Goal: Task Accomplishment & Management: Manage account settings

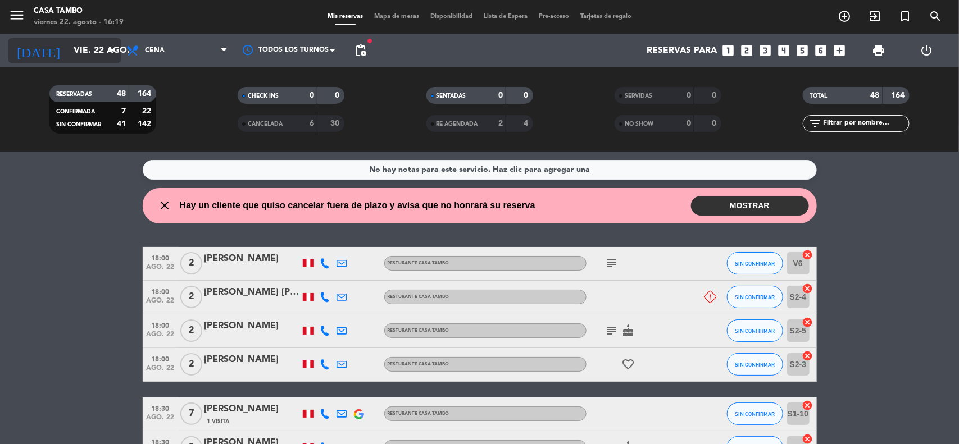
click at [108, 57] on icon "arrow_drop_down" at bounding box center [110, 50] width 13 height 13
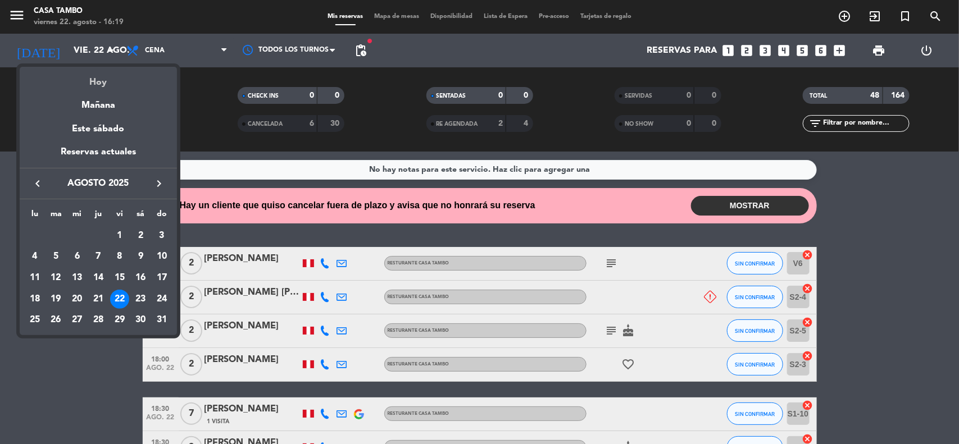
click at [138, 87] on div "Hoy" at bounding box center [98, 78] width 157 height 23
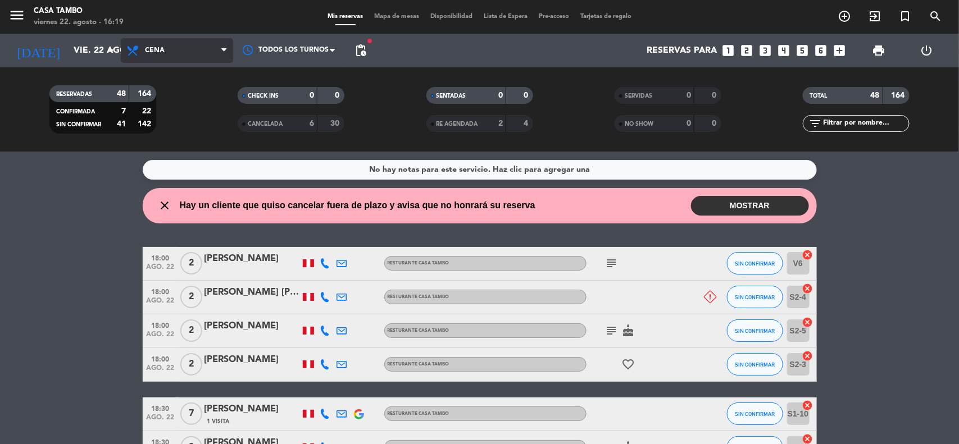
click at [162, 56] on span "Cena" at bounding box center [177, 50] width 112 height 25
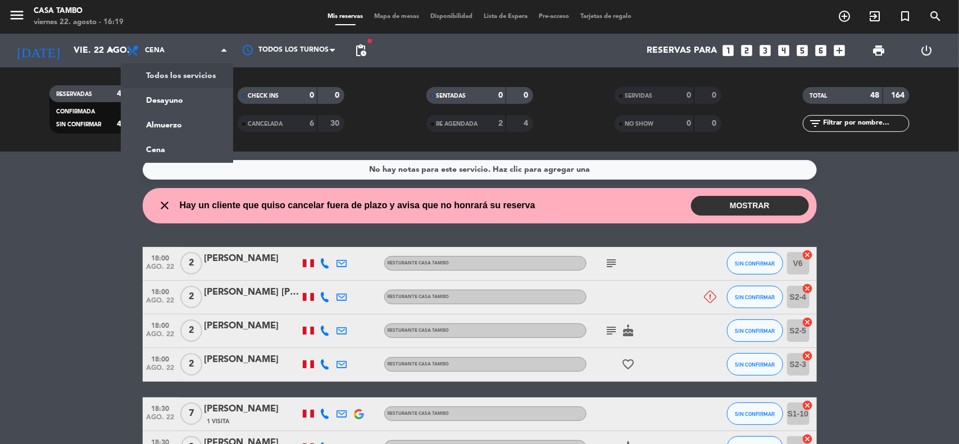
click at [167, 15] on div "menu Casa Tambo [DATE] 22. agosto - 16:19" at bounding box center [120, 17] width 240 height 26
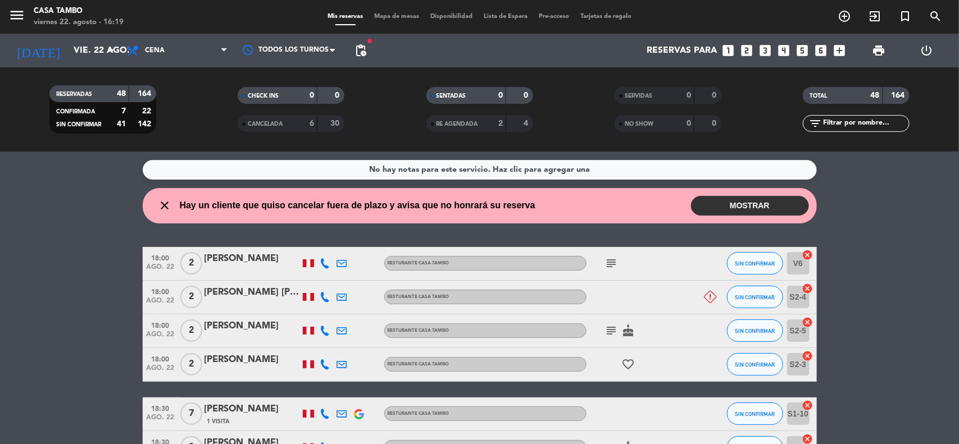
click at [103, 211] on wont-attend-reservations "close Hay un cliente que quiso cancelar fuera de plazo y avisa que no honrará s…" at bounding box center [479, 205] width 959 height 35
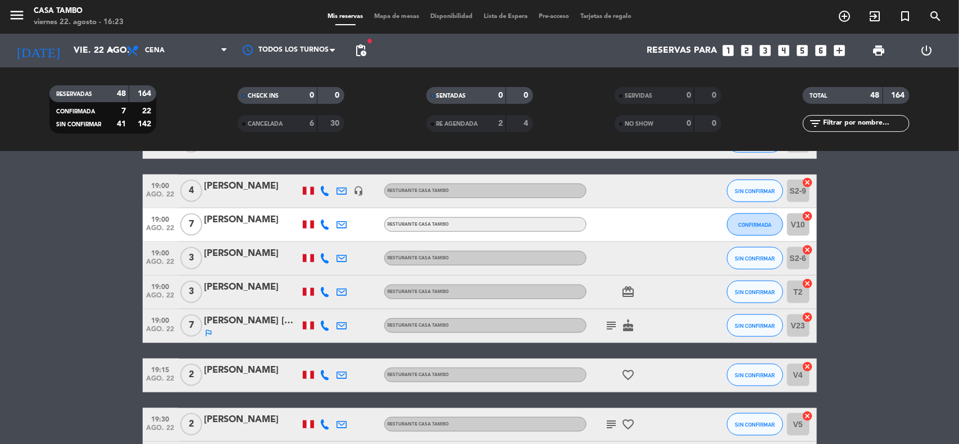
scroll to position [491, 0]
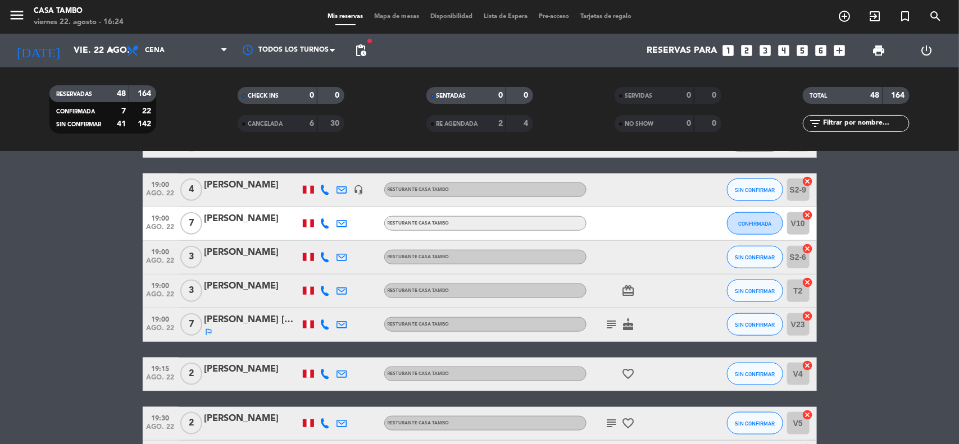
click at [610, 323] on icon "subject" at bounding box center [611, 324] width 13 height 13
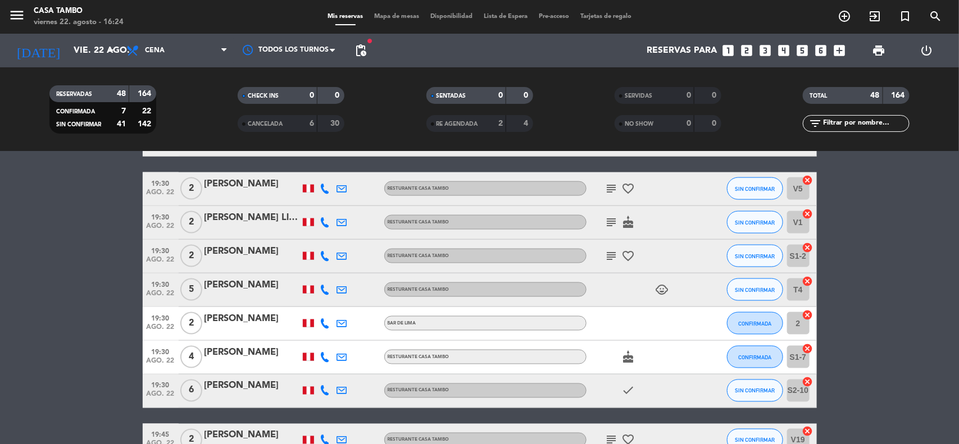
scroll to position [702, 0]
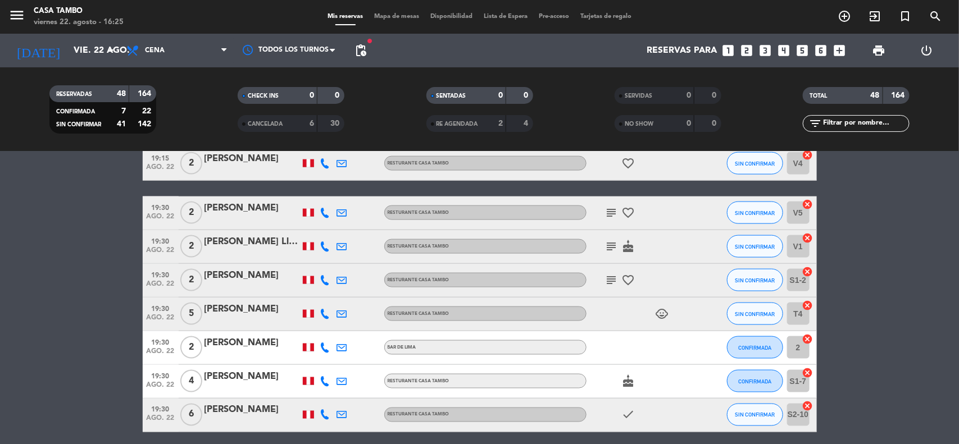
click at [608, 281] on icon "subject" at bounding box center [611, 280] width 13 height 13
click at [608, 215] on icon "subject" at bounding box center [611, 212] width 13 height 13
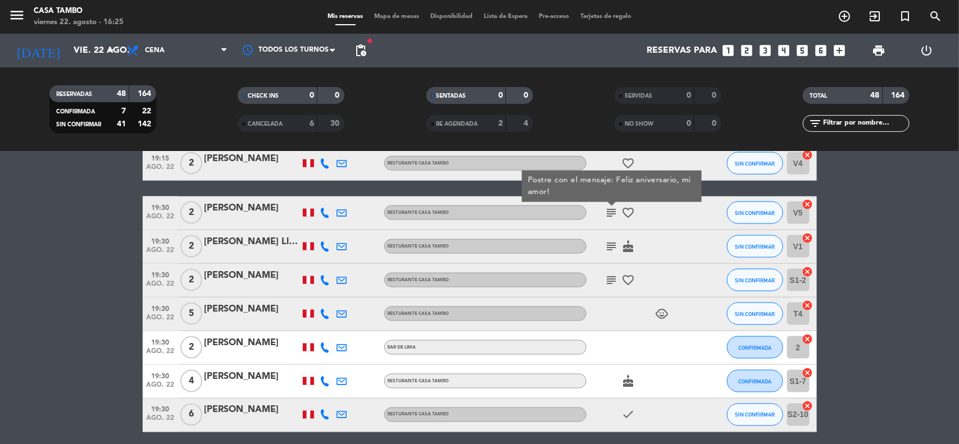
click at [612, 249] on icon "subject" at bounding box center [611, 246] width 13 height 13
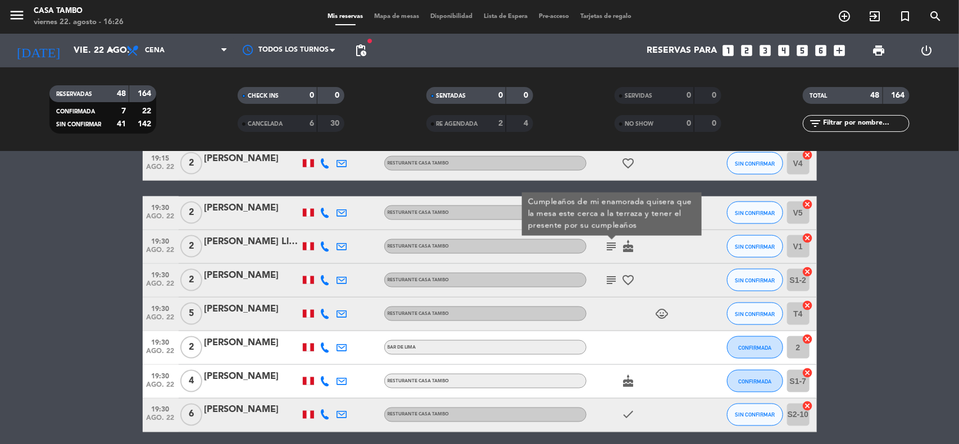
click at [0, 297] on bookings-row "18:00 [DATE] 2 [PERSON_NAME] Resturante Casa Tambo subject SIN CONFIRMAR V6 can…" at bounding box center [479, 408] width 959 height 1727
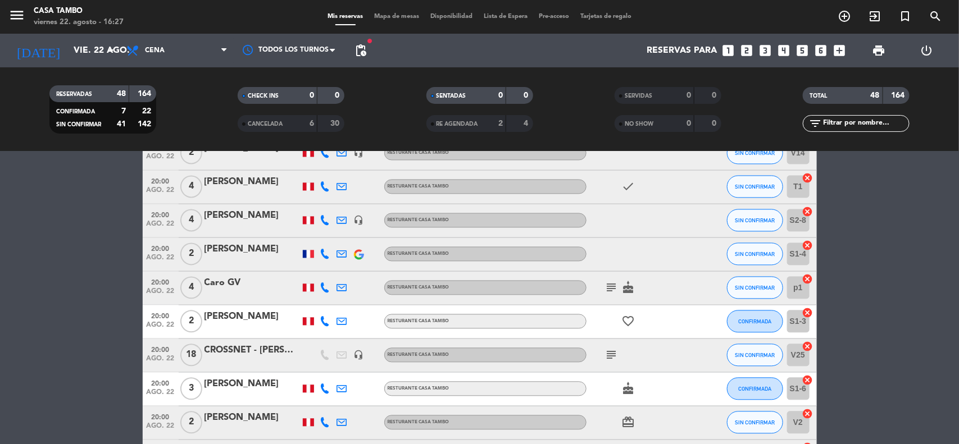
scroll to position [1095, 0]
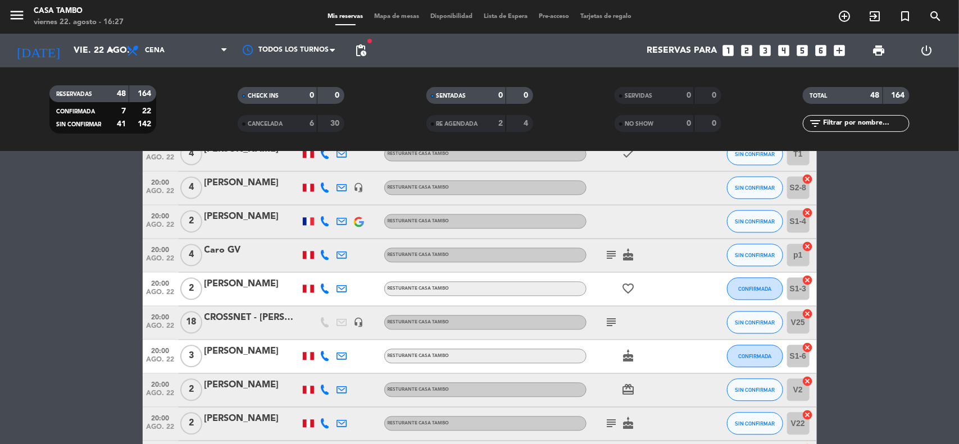
click at [614, 323] on icon "subject" at bounding box center [611, 322] width 13 height 13
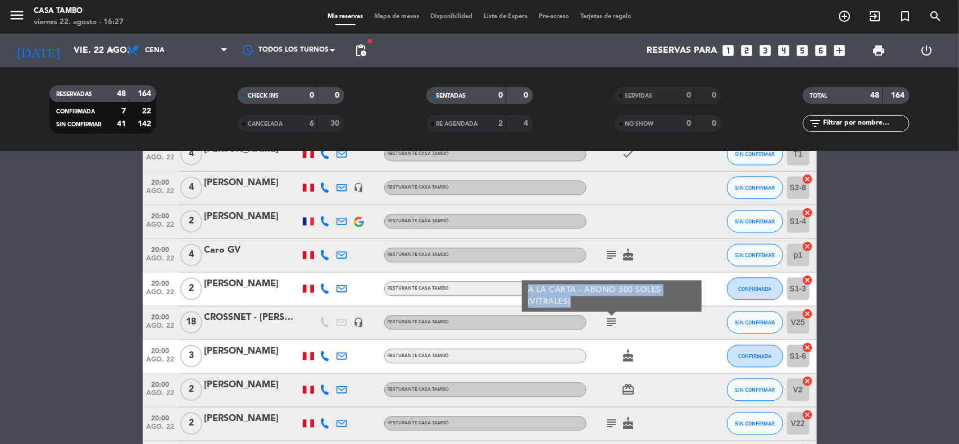
copy div "A LA CARTA - ABONO 300 SOLES (VITRALES)"
drag, startPoint x: 586, startPoint y: 299, endPoint x: 526, endPoint y: 293, distance: 60.5
click at [526, 293] on div "A LA CARTA - ABONO 300 SOLES (VITRALES)" at bounding box center [612, 296] width 180 height 31
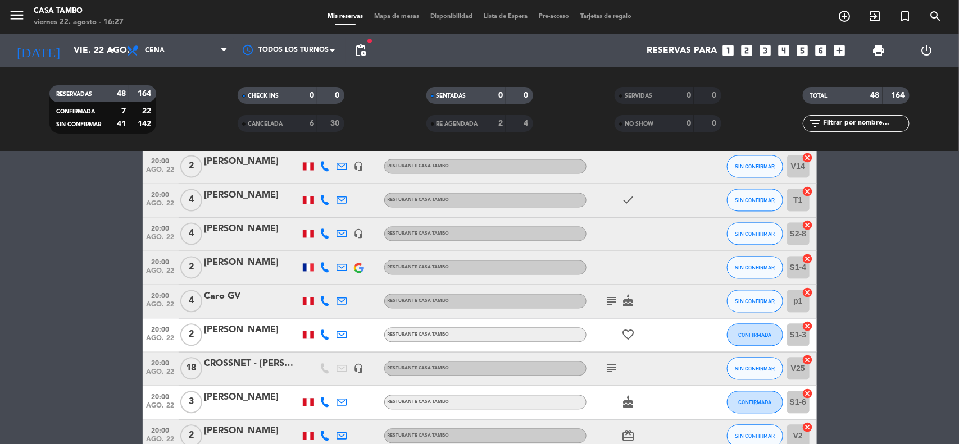
scroll to position [1025, 0]
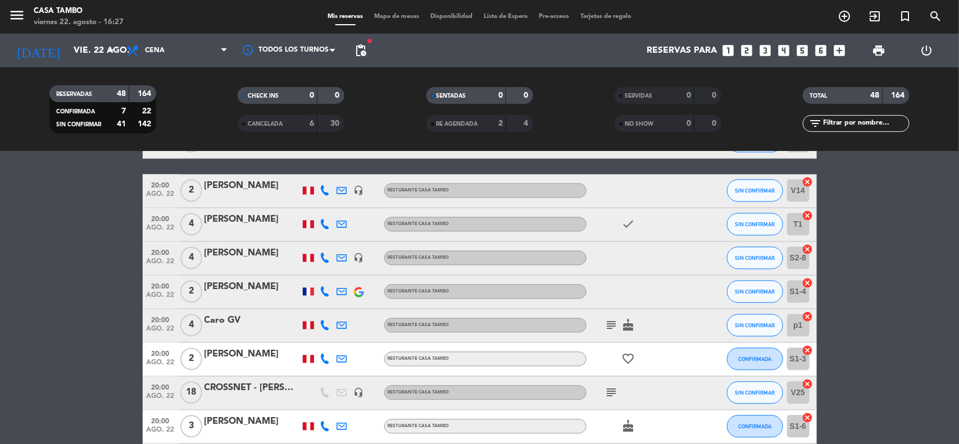
click at [93, 304] on bookings-row "18:00 [DATE] 2 [PERSON_NAME] Resturante Casa Tambo subject SIN CONFIRMAR V6 can…" at bounding box center [479, 85] width 959 height 1727
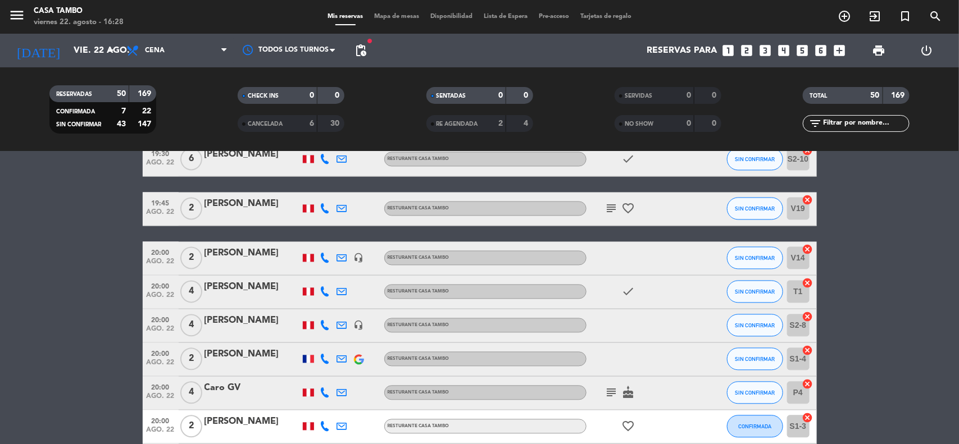
scroll to position [1095, 0]
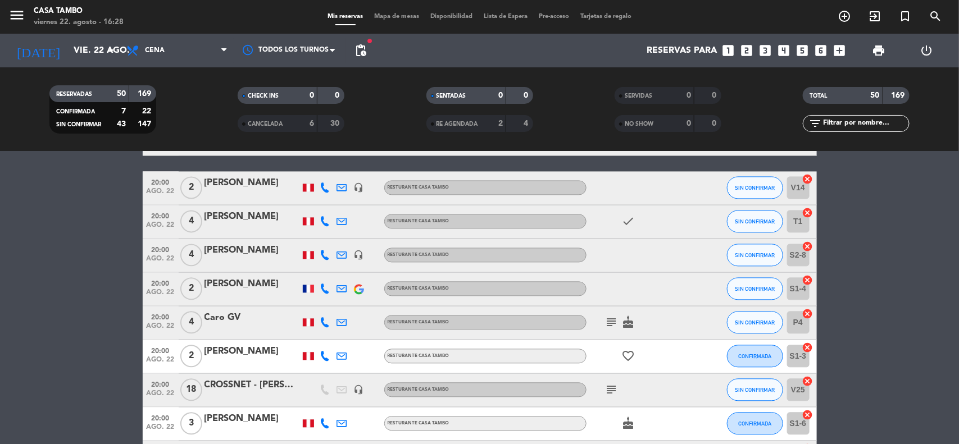
click at [366, 43] on span "fiber_manual_record" at bounding box center [369, 41] width 7 height 7
click at [361, 46] on span "pending_actions" at bounding box center [360, 50] width 13 height 13
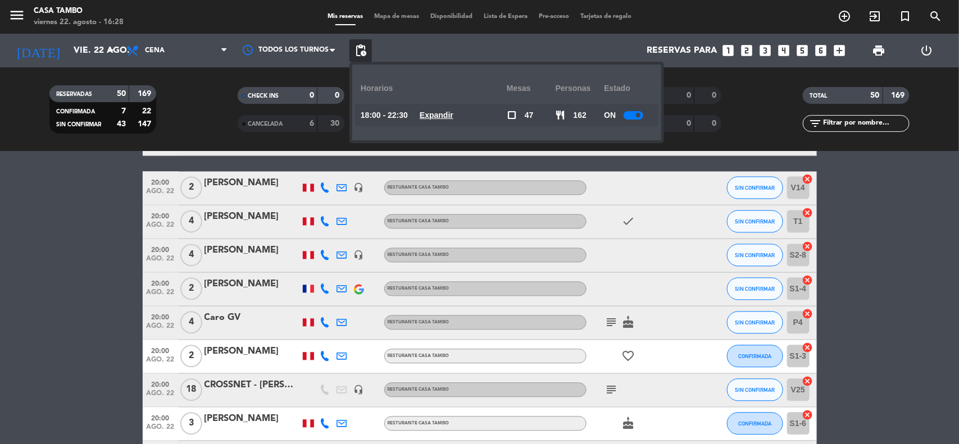
click at [635, 114] on div at bounding box center [633, 115] width 20 height 8
click at [448, 120] on span "Expandir" at bounding box center [437, 115] width 34 height 13
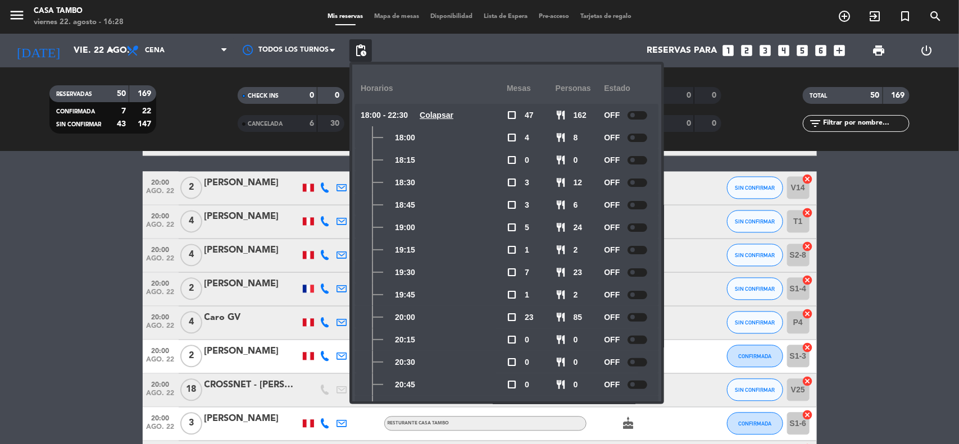
click at [448, 120] on span "Colapsar" at bounding box center [437, 115] width 34 height 13
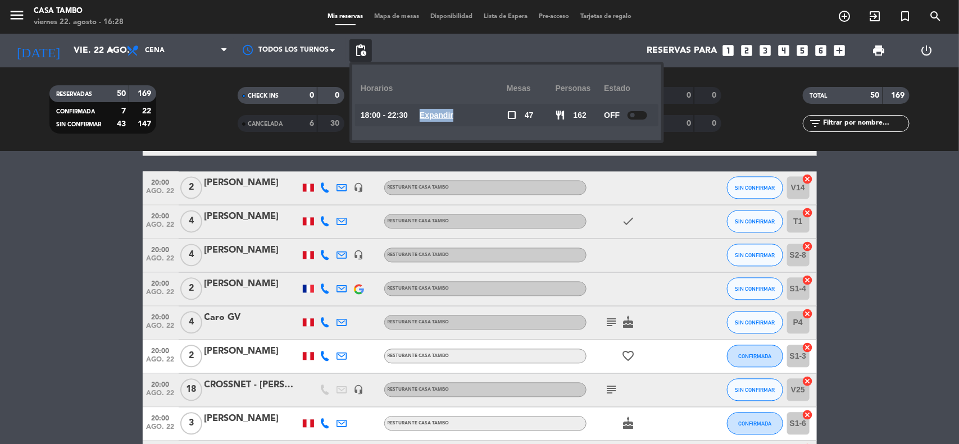
click at [448, 120] on span "Expandir" at bounding box center [437, 115] width 34 height 13
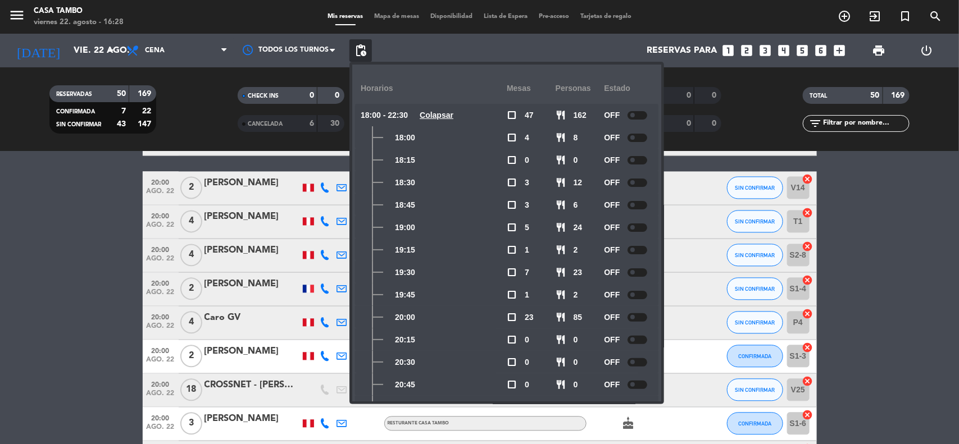
drag, startPoint x: 452, startPoint y: 120, endPoint x: 548, endPoint y: 122, distance: 95.5
click at [452, 119] on span "Colapsar" at bounding box center [437, 115] width 34 height 13
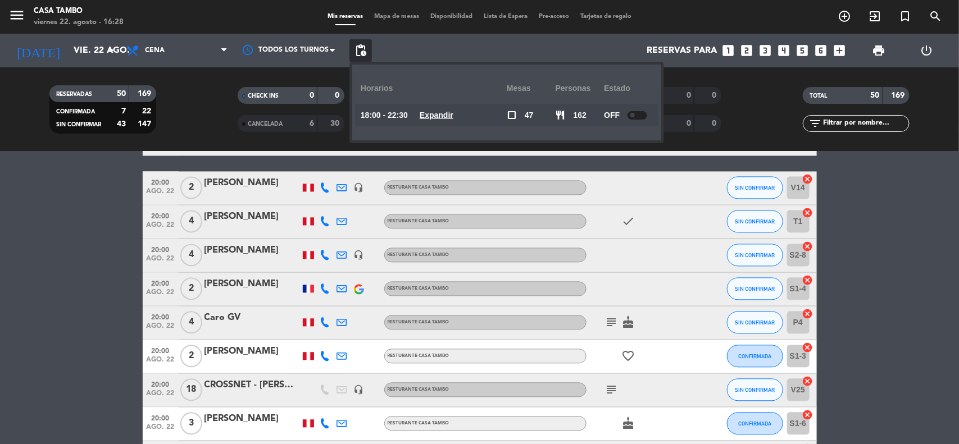
click at [628, 124] on div "OFF" at bounding box center [628, 115] width 49 height 22
click at [632, 114] on span at bounding box center [632, 115] width 4 height 4
click at [453, 116] on u "Expandir" at bounding box center [437, 115] width 34 height 9
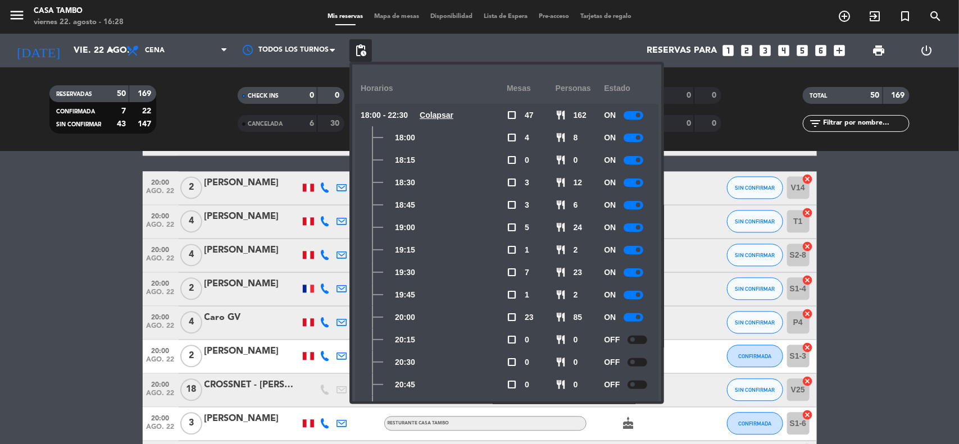
click at [453, 115] on u "Colapsar" at bounding box center [437, 115] width 34 height 9
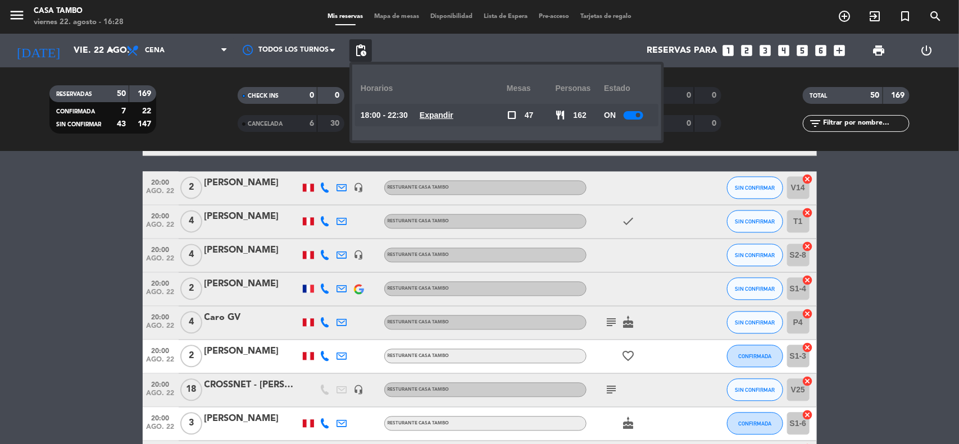
click at [640, 117] on div at bounding box center [633, 115] width 20 height 8
click at [21, 188] on bookings-row "18:00 [DATE] 2 [PERSON_NAME] Resturante Casa Tambo subject SIN CONFIRMAR V6 can…" at bounding box center [479, 49] width 959 height 1795
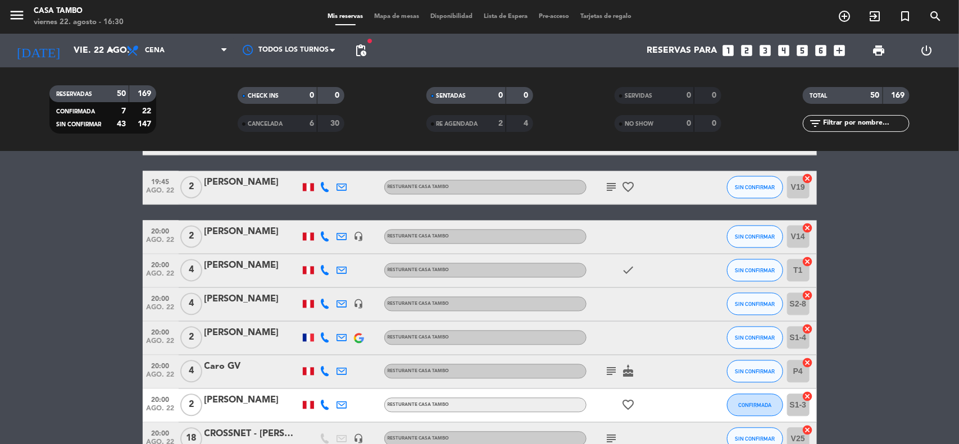
scroll to position [1022, 0]
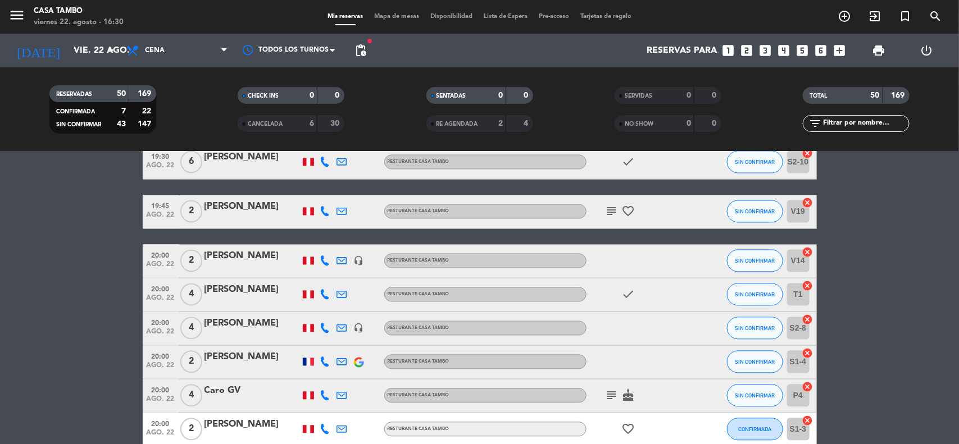
click at [66, 261] on bookings-row "18:00 [DATE] 2 [PERSON_NAME] Resturante Casa Tambo subject SIN CONFIRMAR V6 can…" at bounding box center [479, 122] width 959 height 1795
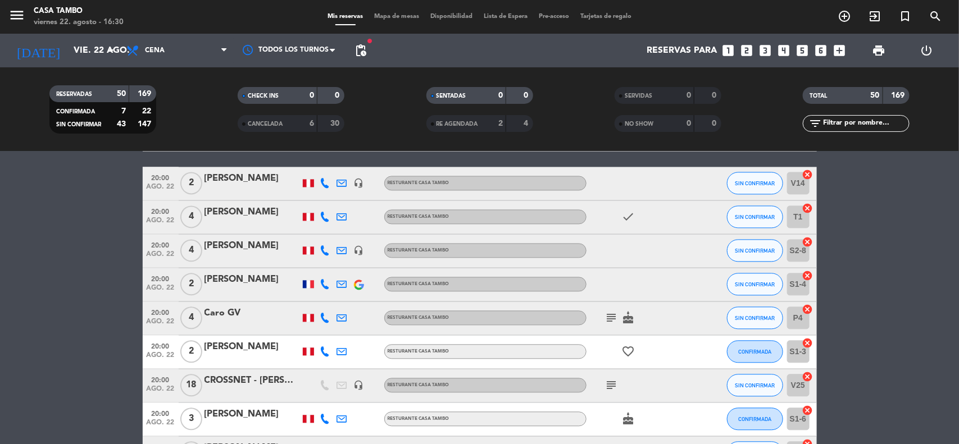
scroll to position [1163, 0]
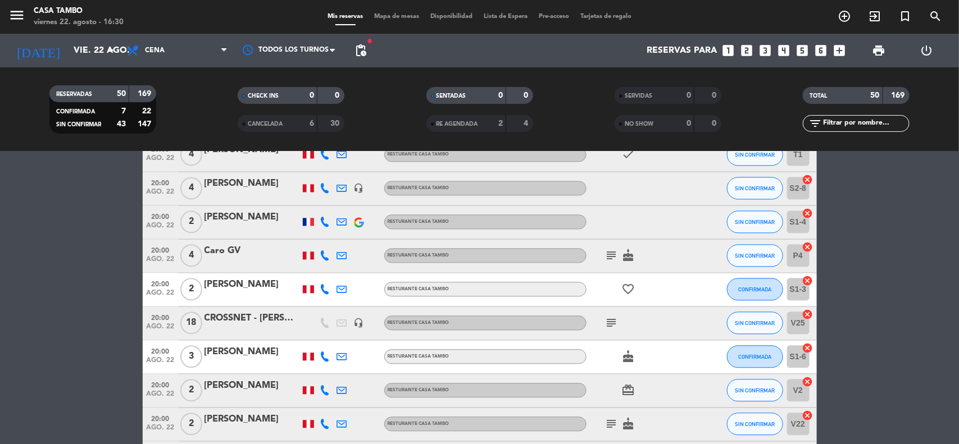
click at [614, 257] on icon "subject" at bounding box center [611, 255] width 13 height 13
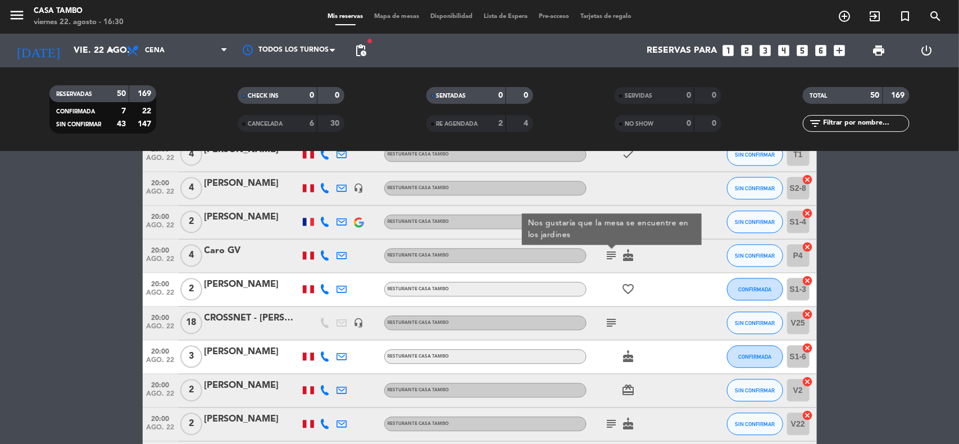
click at [614, 257] on icon "subject" at bounding box center [611, 255] width 13 height 13
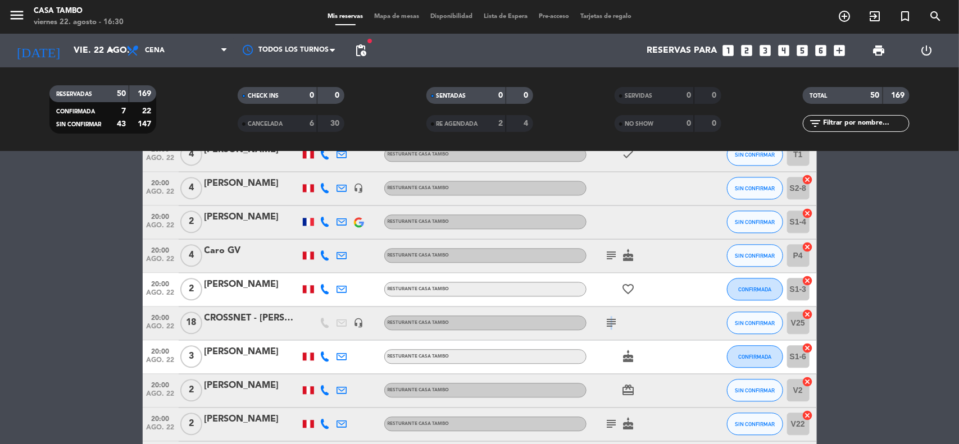
click at [609, 325] on icon "subject" at bounding box center [611, 322] width 13 height 13
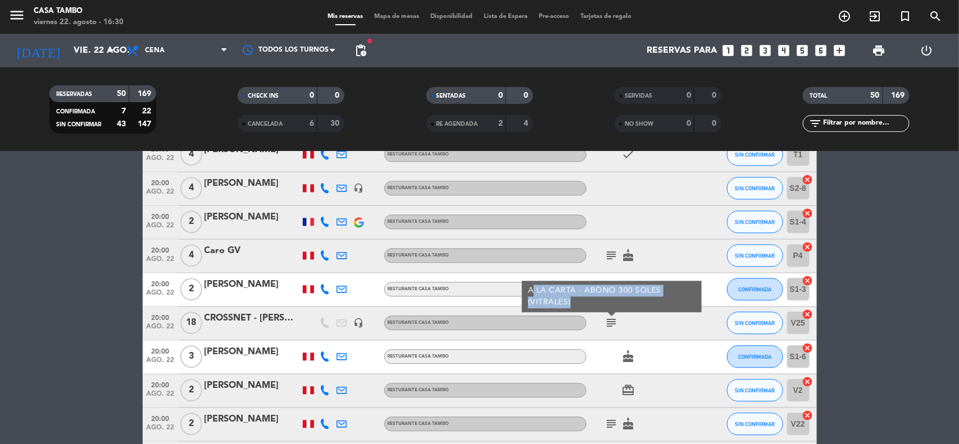
drag, startPoint x: 574, startPoint y: 302, endPoint x: 534, endPoint y: 289, distance: 41.7
click at [534, 289] on div "A LA CARTA - ABONO 300 SOLES (VITRALES)" at bounding box center [611, 297] width 168 height 24
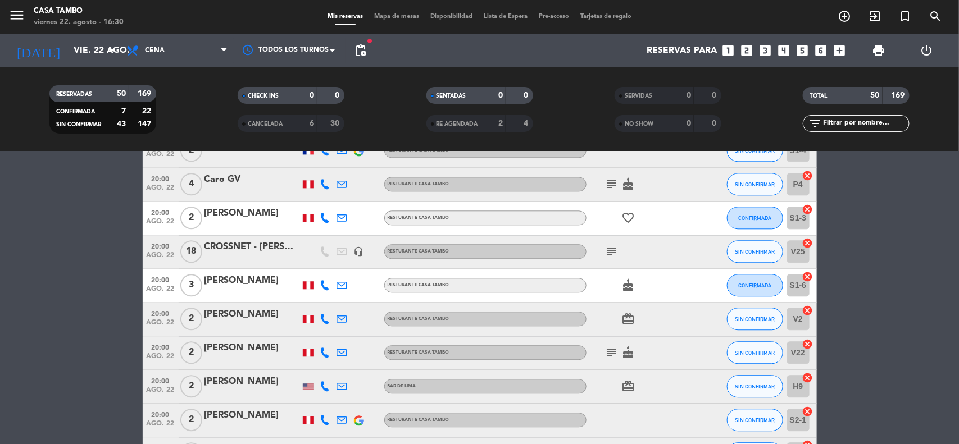
scroll to position [1303, 0]
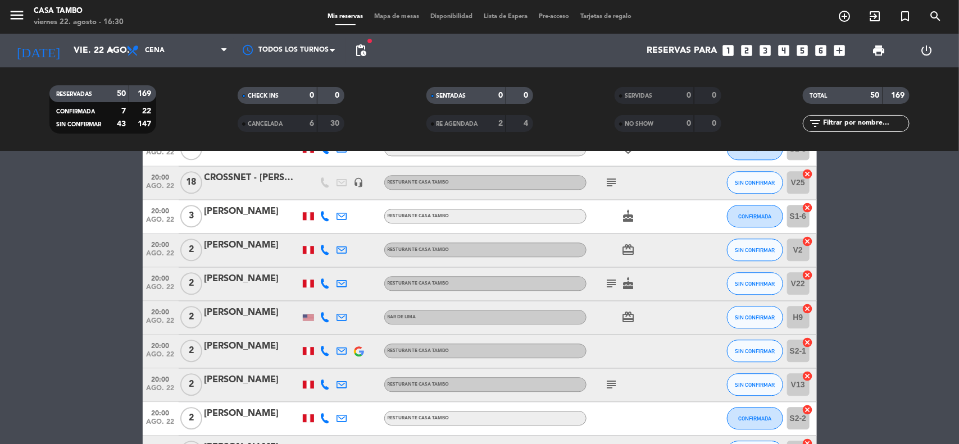
click at [612, 286] on icon "subject" at bounding box center [611, 283] width 13 height 13
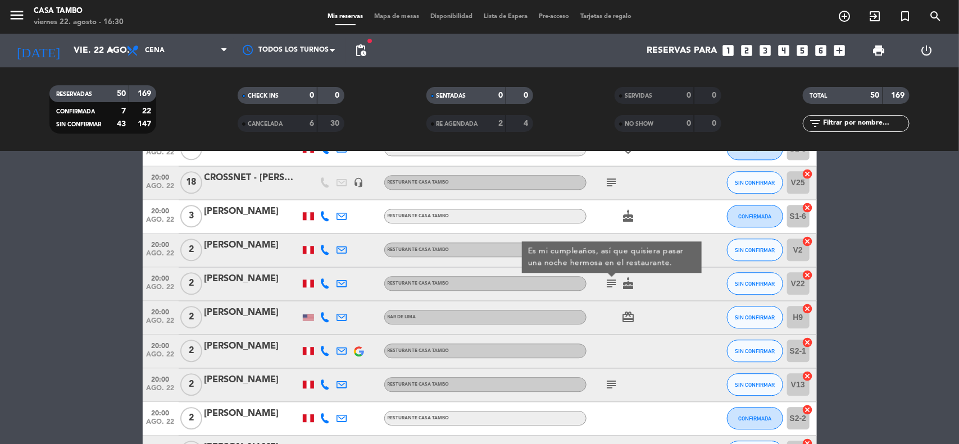
click at [611, 289] on icon "subject" at bounding box center [611, 283] width 13 height 13
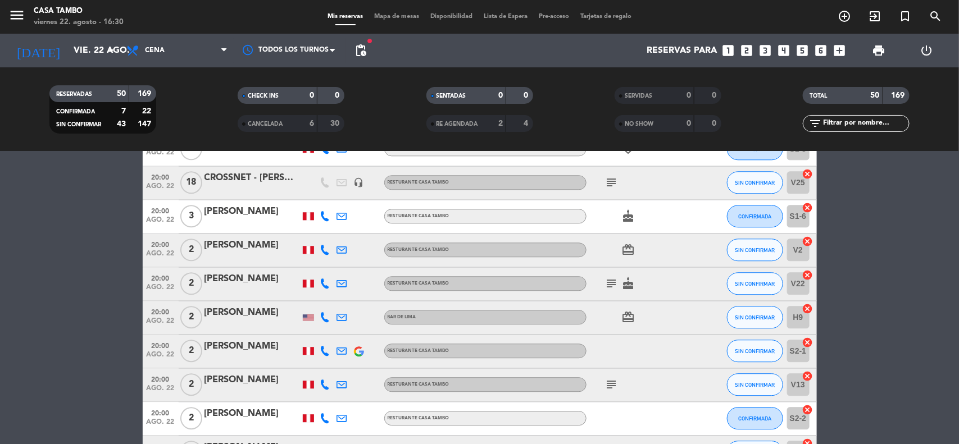
click at [608, 392] on div "subject" at bounding box center [636, 384] width 101 height 33
click at [610, 386] on icon "subject" at bounding box center [611, 384] width 13 height 13
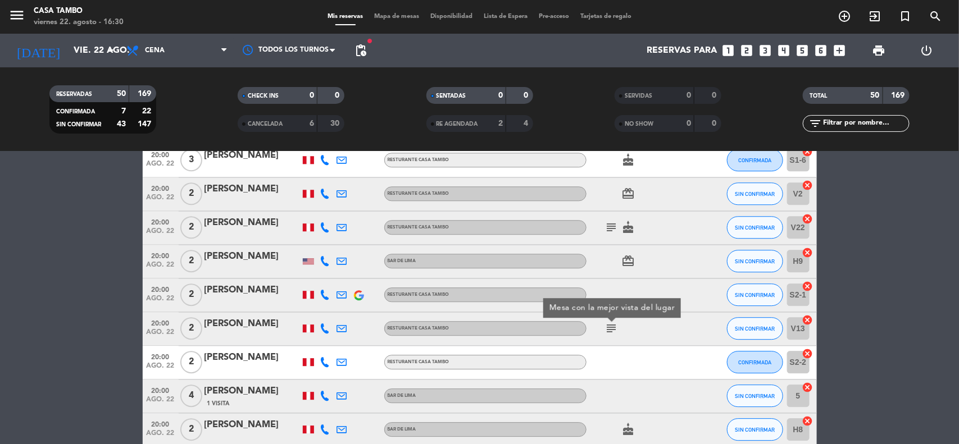
scroll to position [1443, 0]
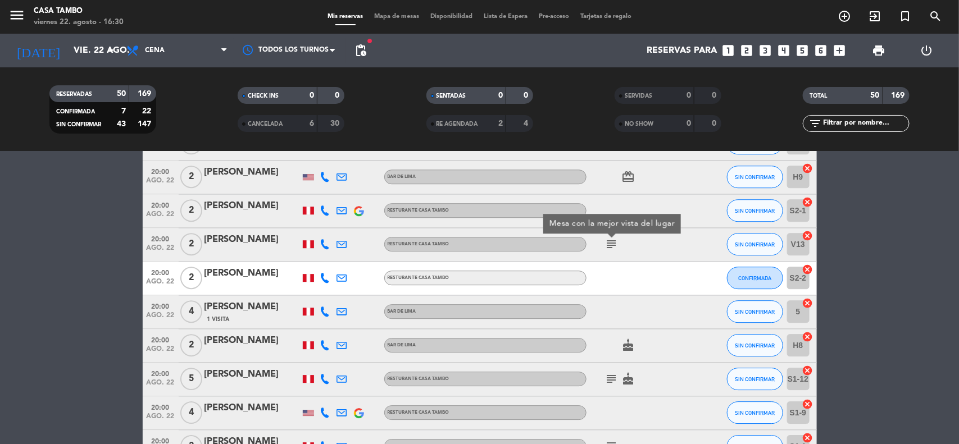
click at [610, 383] on icon "subject" at bounding box center [611, 378] width 13 height 13
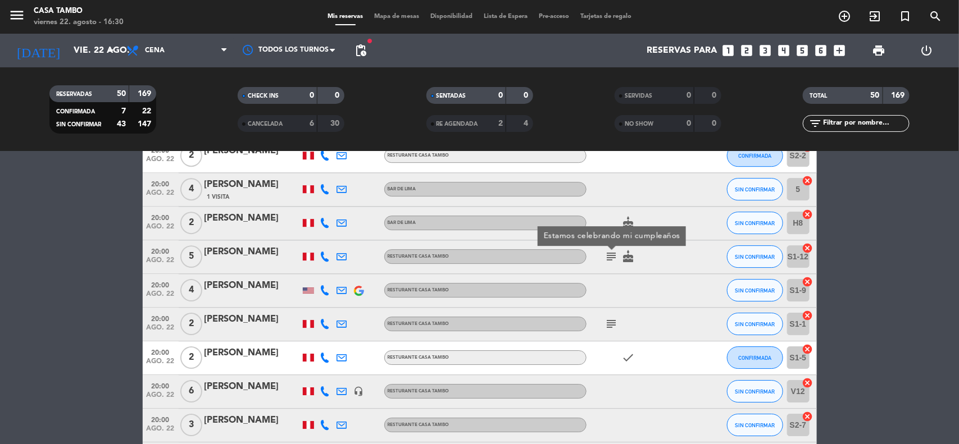
scroll to position [1584, 0]
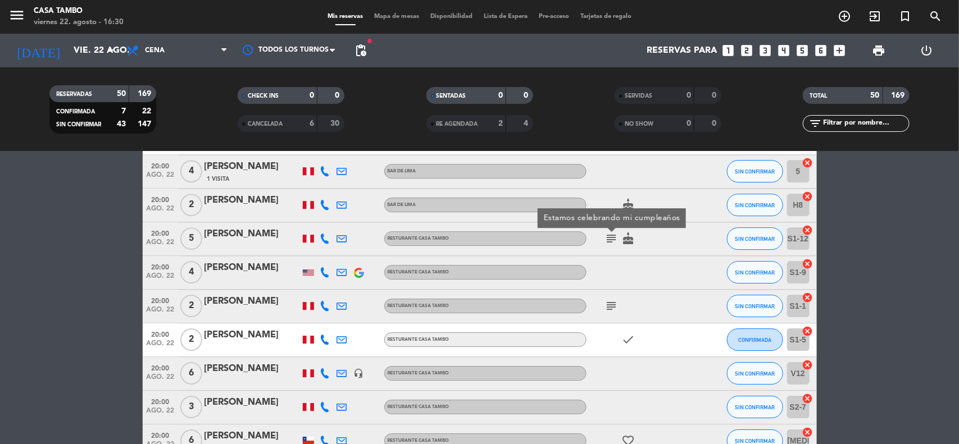
click at [610, 307] on icon "subject" at bounding box center [611, 305] width 13 height 13
